Goal: Task Accomplishment & Management: Manage account settings

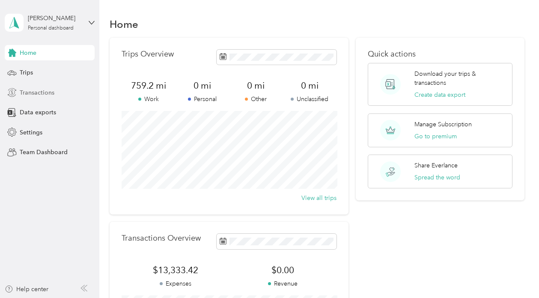
click at [33, 88] on span "Transactions" at bounding box center [37, 92] width 35 height 9
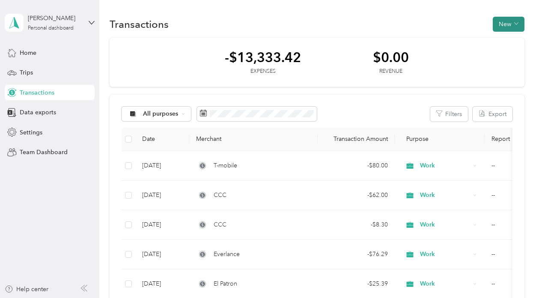
click at [505, 24] on button "New" at bounding box center [509, 24] width 32 height 15
click at [501, 44] on span "Expense" at bounding box center [508, 40] width 23 height 9
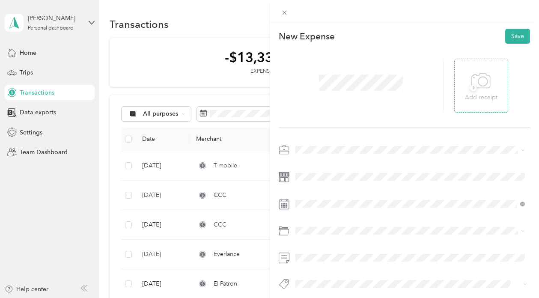
click at [482, 90] on icon at bounding box center [480, 81] width 19 height 24
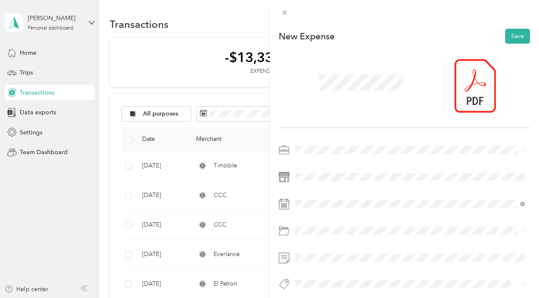
click at [304, 166] on div "Work" at bounding box center [410, 164] width 224 height 9
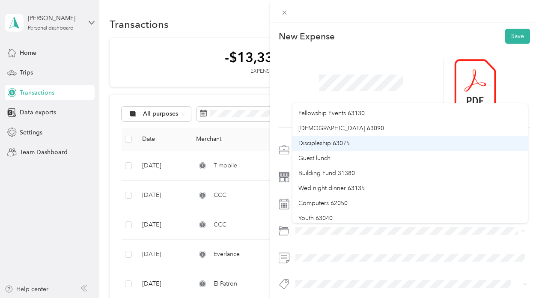
scroll to position [113, 0]
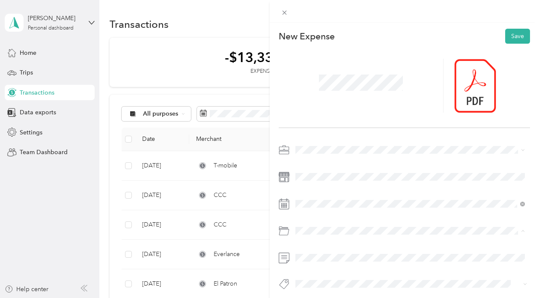
click at [336, 183] on div "Wed night dinner 63135" at bounding box center [410, 182] width 224 height 9
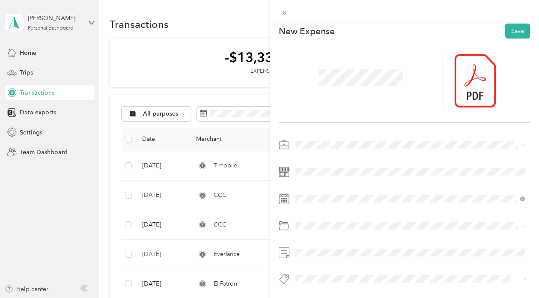
scroll to position [8, 0]
click at [513, 31] on button "Save" at bounding box center [517, 31] width 25 height 15
